Goal: Navigation & Orientation: Find specific page/section

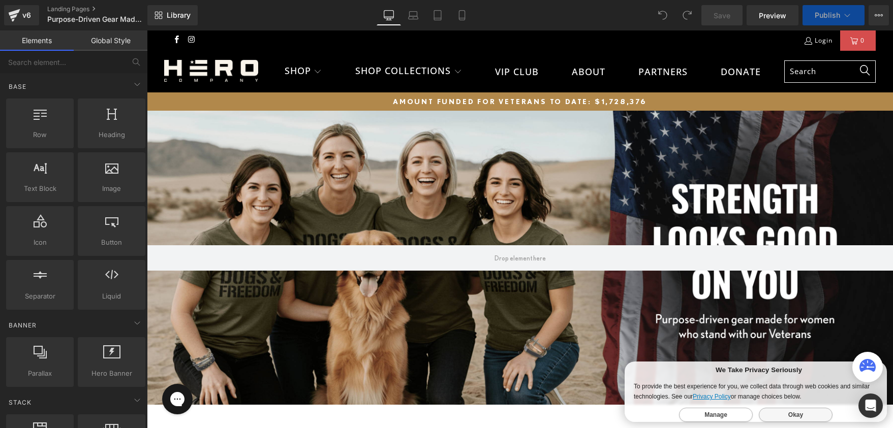
click at [789, 408] on button "Okay" at bounding box center [796, 415] width 74 height 14
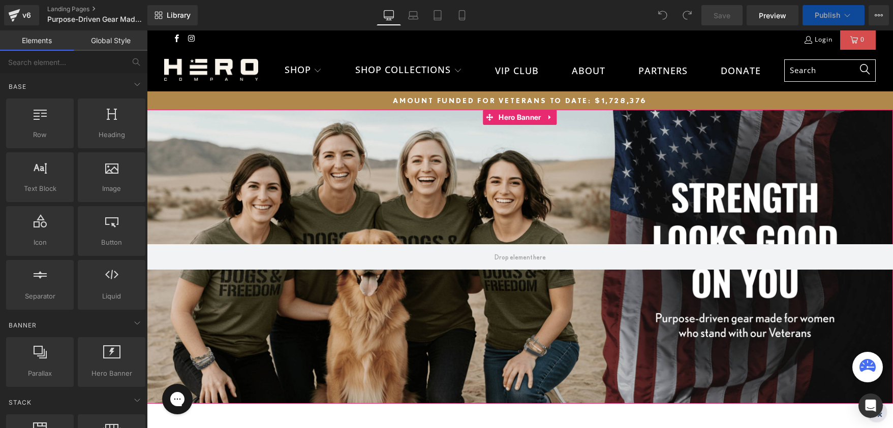
scroll to position [2, 0]
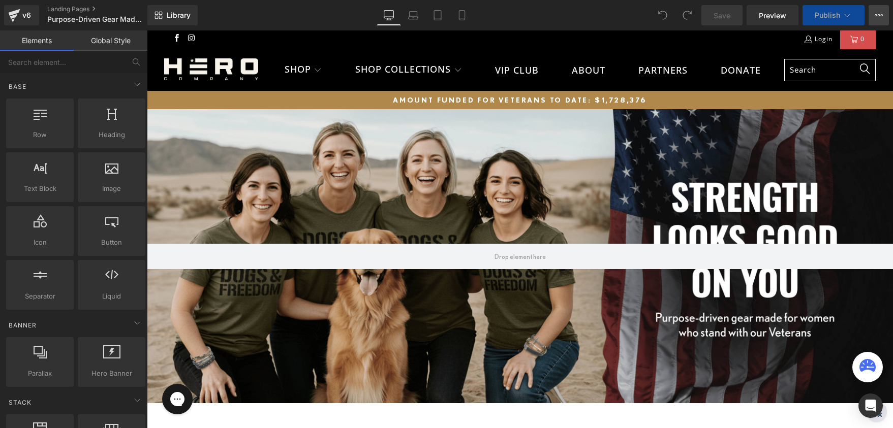
click at [878, 12] on icon at bounding box center [878, 15] width 8 height 8
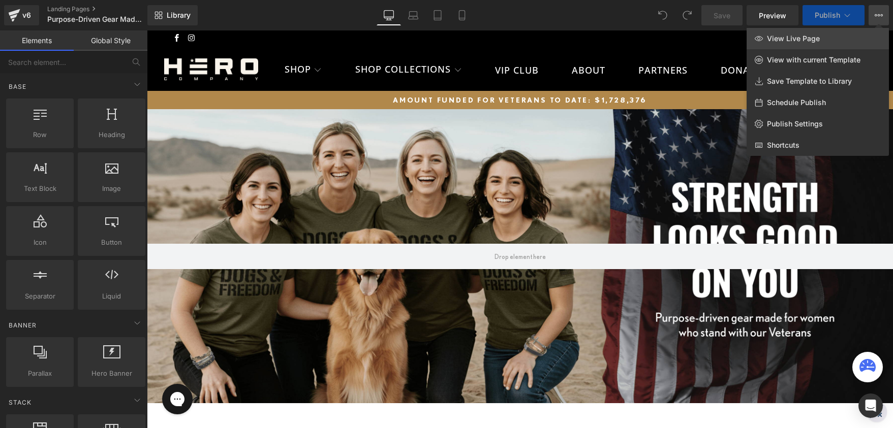
click at [797, 44] on link "View Live Page" at bounding box center [817, 38] width 142 height 21
